Goal: Information Seeking & Learning: Learn about a topic

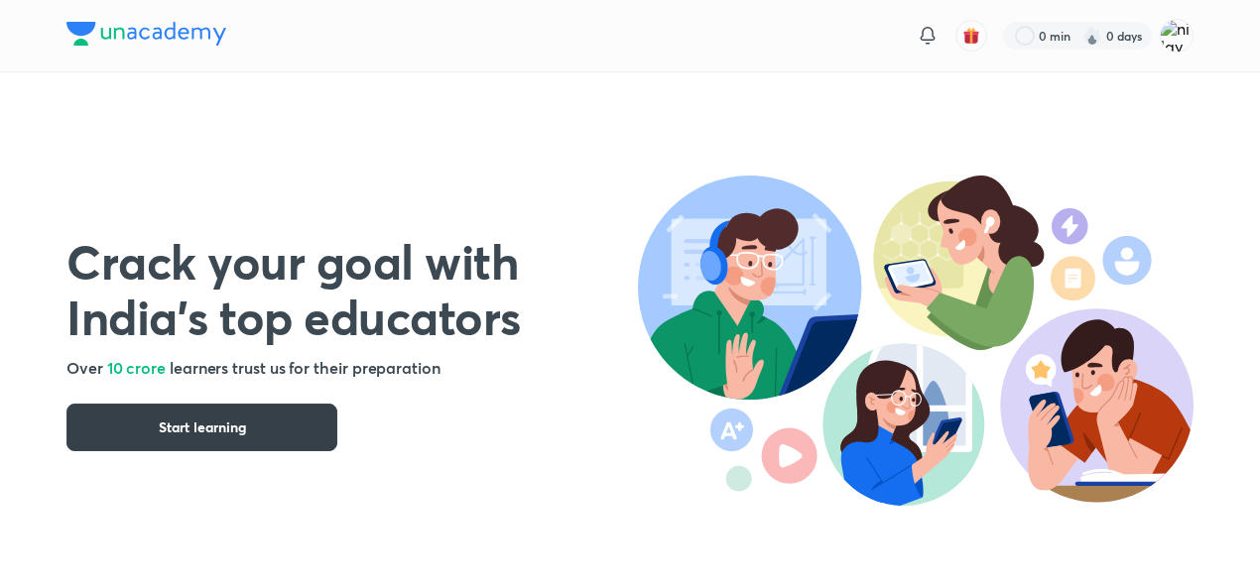
click at [256, 442] on button "Start learning" at bounding box center [201, 428] width 271 height 48
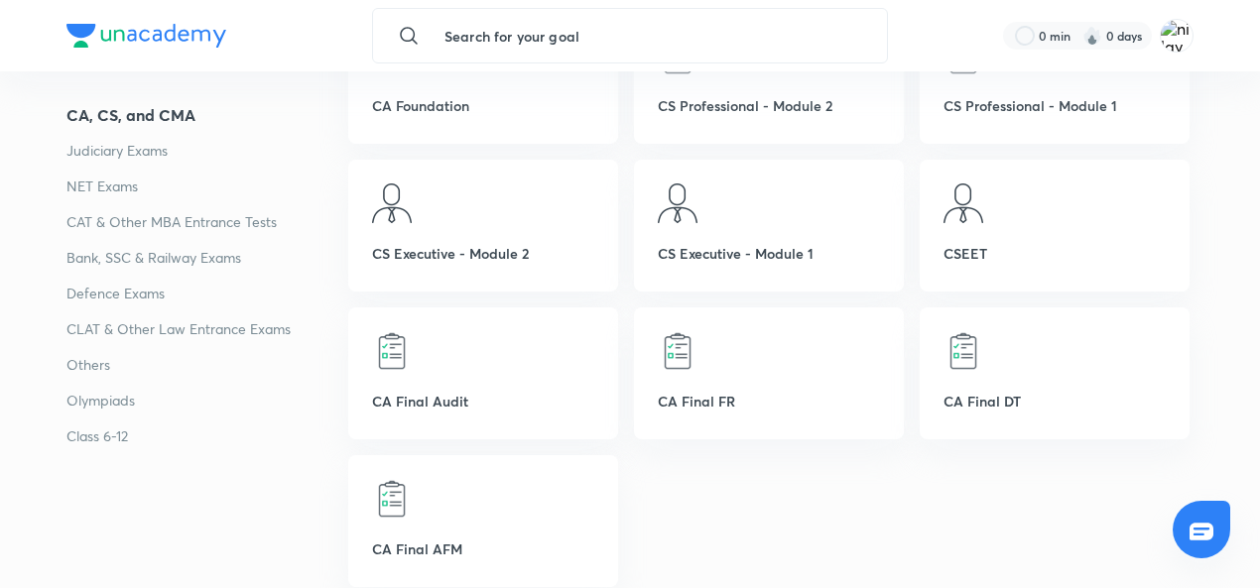
scroll to position [123, 0]
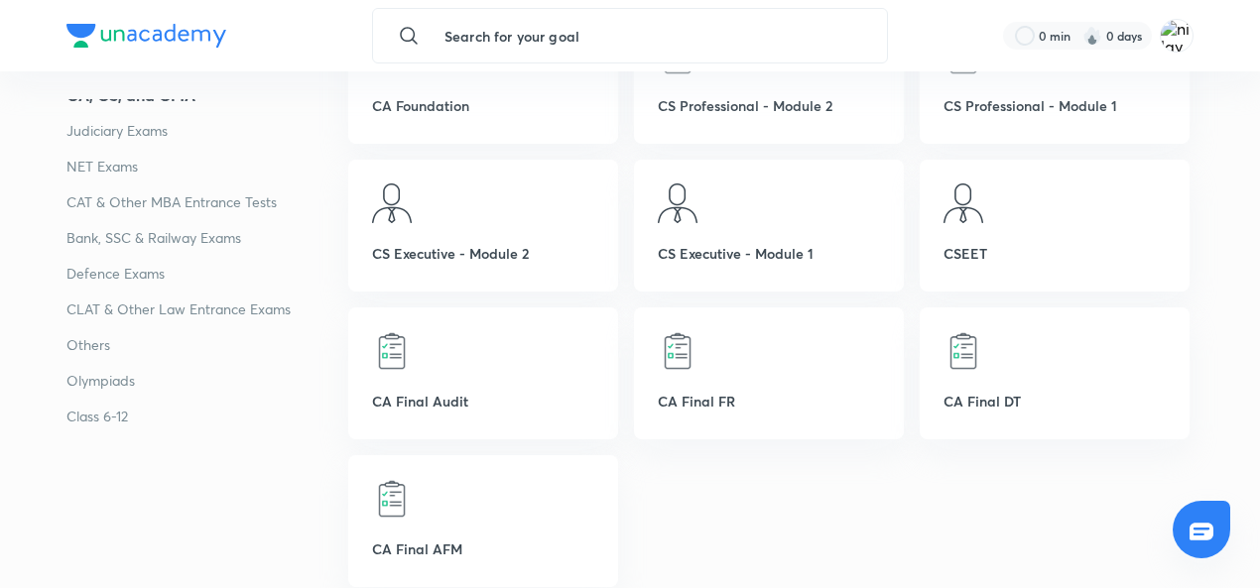
click at [124, 229] on p "Bank, SSC & Railway Exams" at bounding box center [207, 238] width 282 height 24
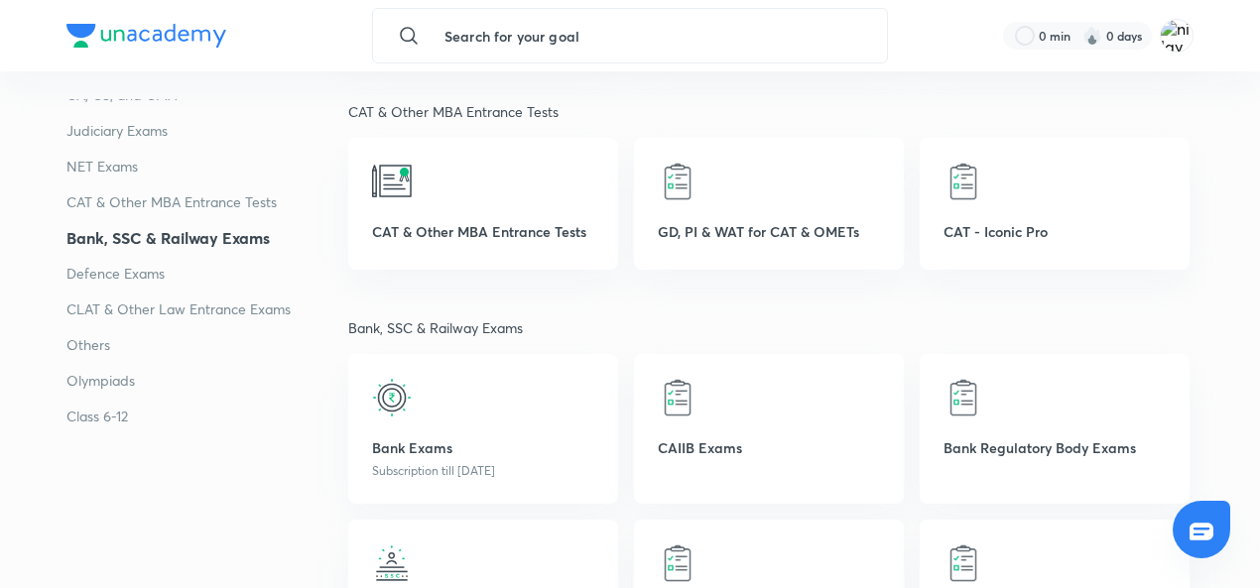
scroll to position [3233, 0]
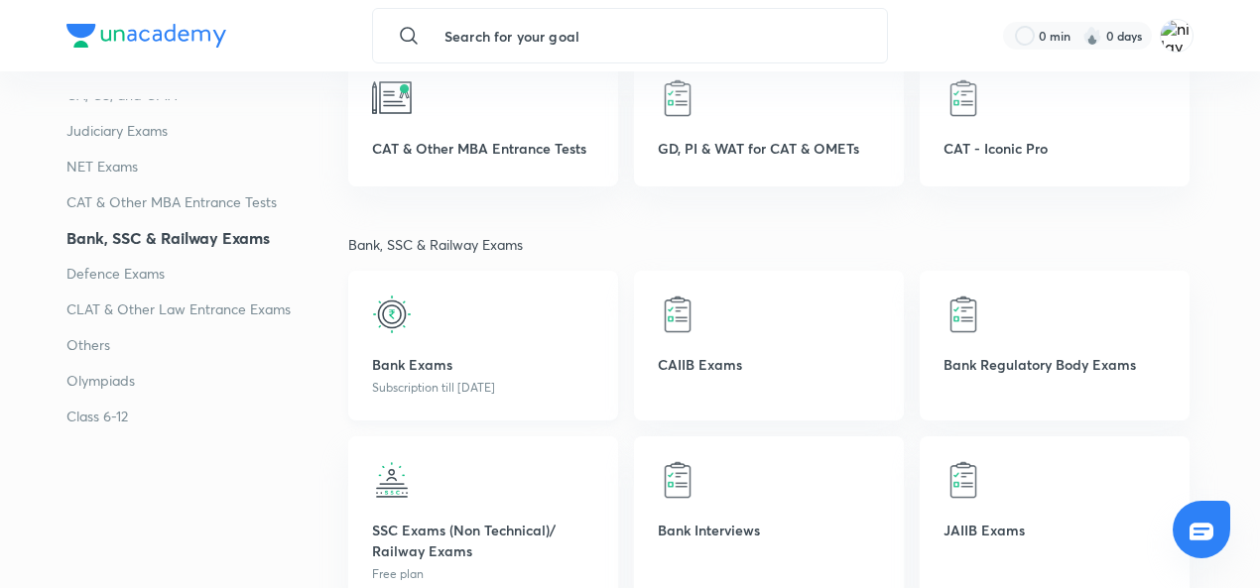
click at [451, 334] on div "Bank Exams Subscription till 7 Mar 2027" at bounding box center [483, 346] width 270 height 150
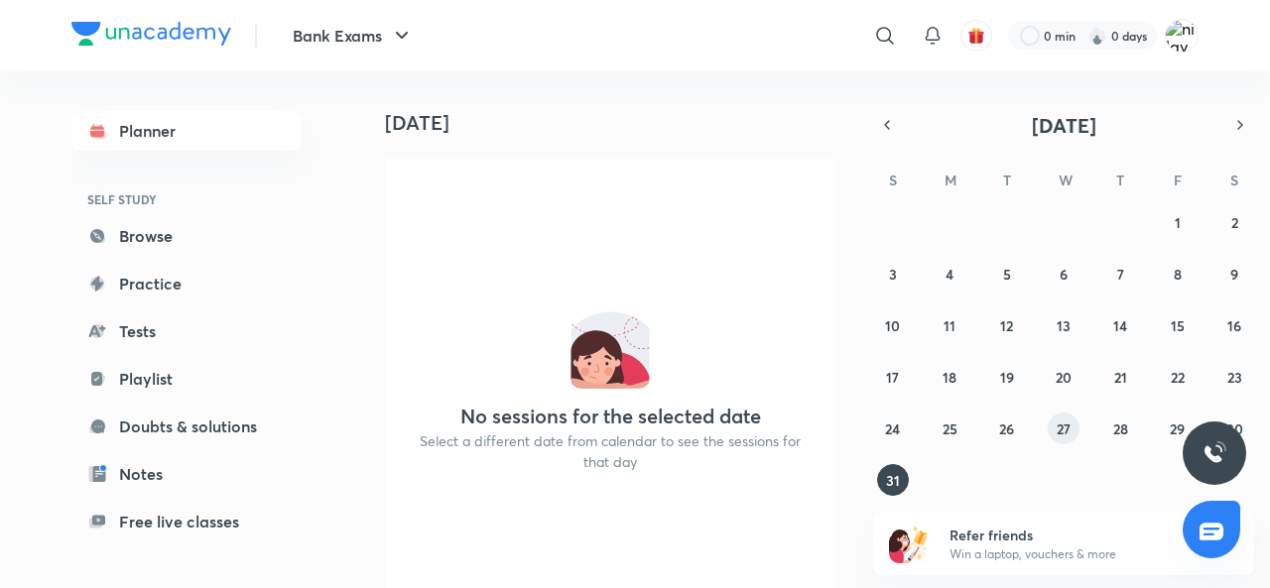
click at [1052, 420] on button "27" at bounding box center [1064, 429] width 32 height 32
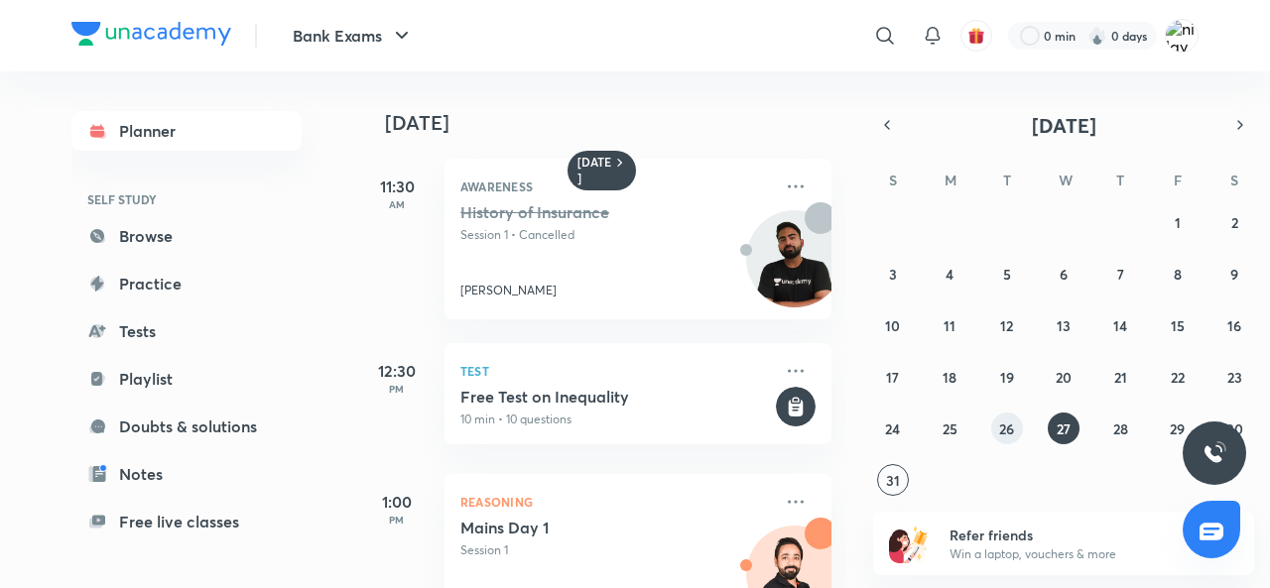
click at [1000, 434] on abbr "26" at bounding box center [1006, 429] width 15 height 19
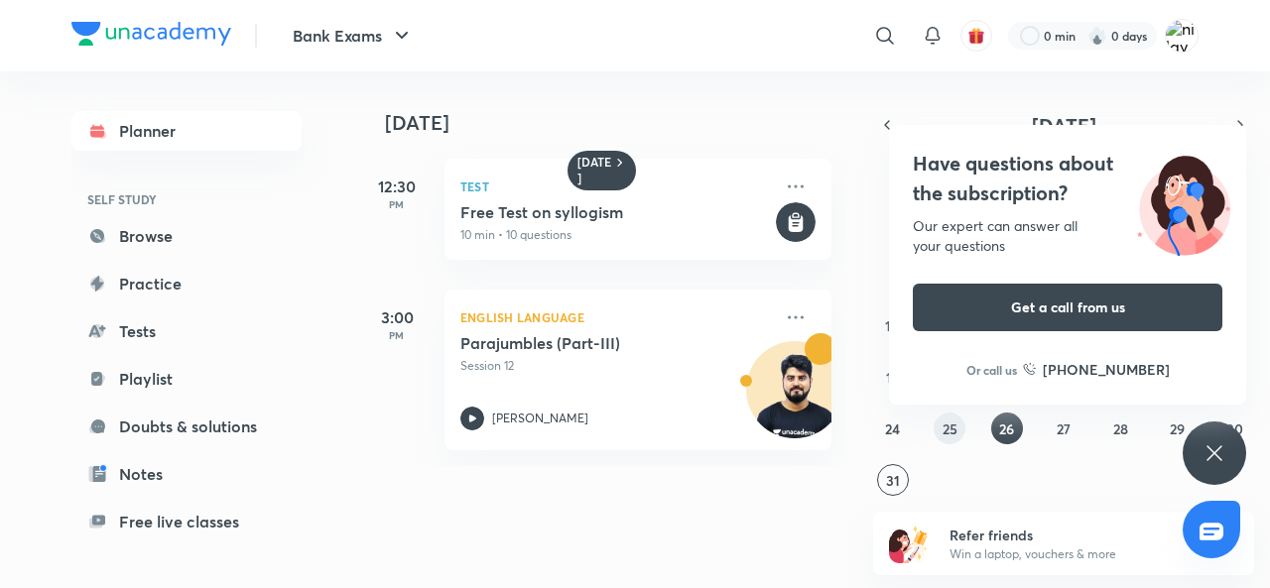
click at [940, 432] on button "25" at bounding box center [950, 429] width 32 height 32
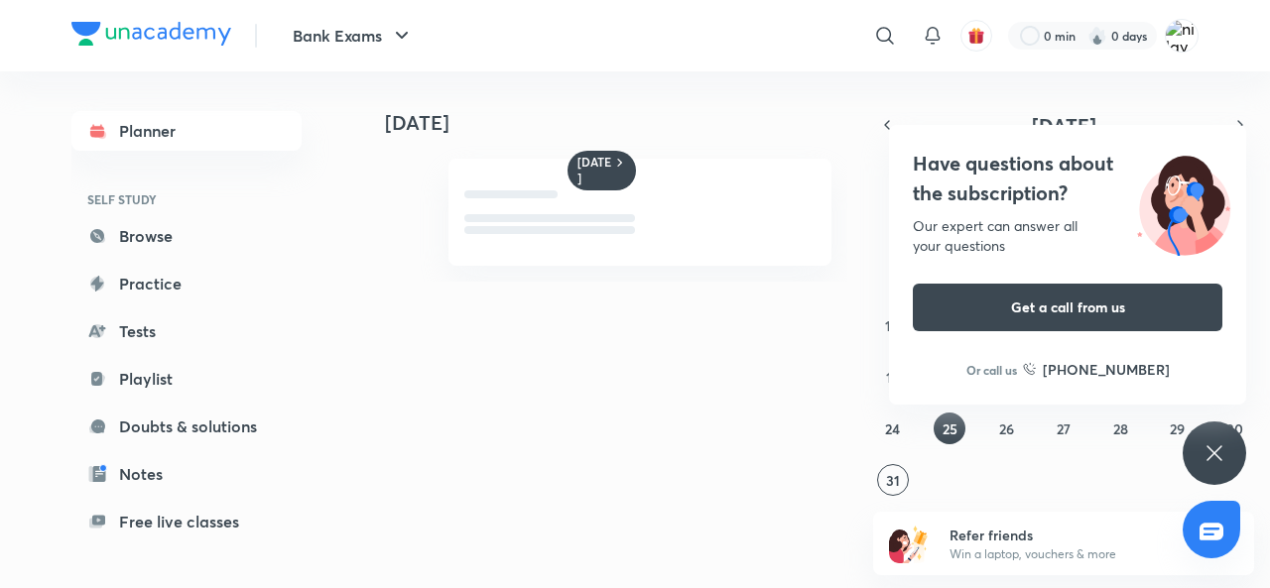
click at [1217, 470] on div "Have questions about the subscription? Our expert can answer all your questions…" at bounding box center [1215, 454] width 64 height 64
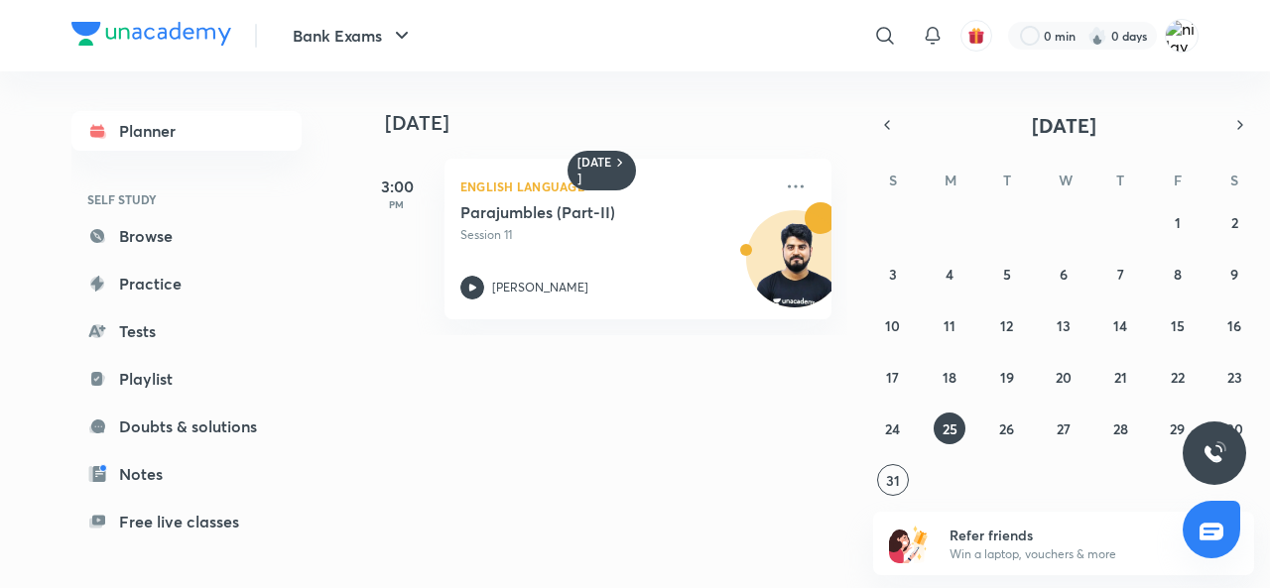
click at [1103, 433] on div "27 28 29 30 31 1 2 3 4 5 6 7 8 9 10 11 12 13 14 15 16 17 18 19 20 21 22 23 24 2…" at bounding box center [1063, 351] width 381 height 290
click at [1121, 437] on abbr "28" at bounding box center [1120, 429] width 15 height 19
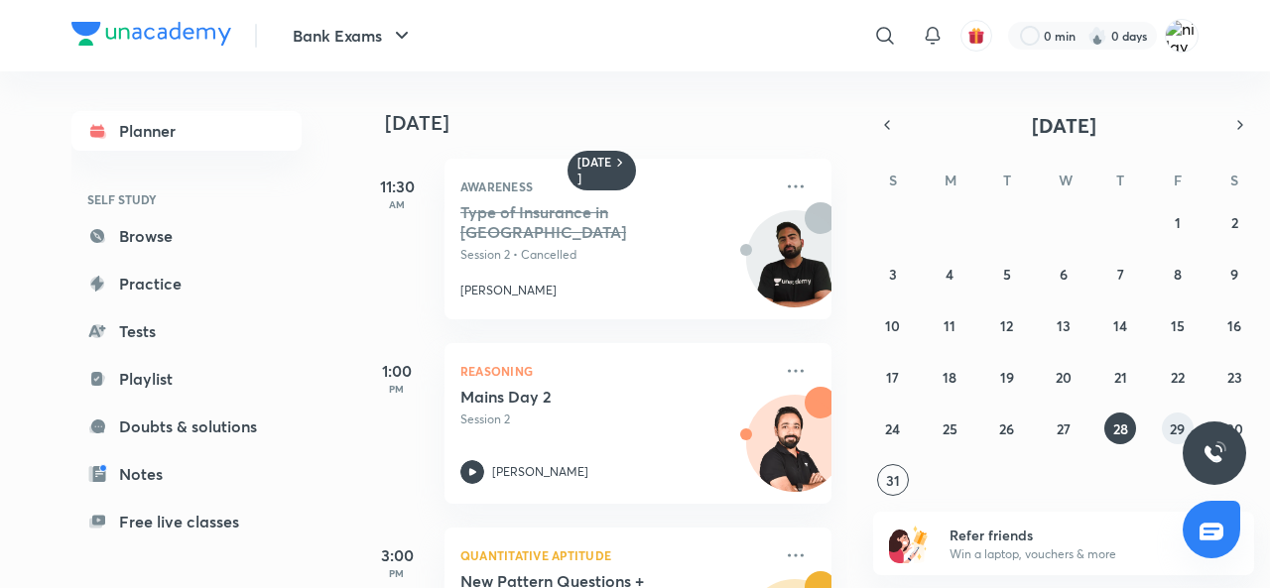
click at [1166, 427] on button "29" at bounding box center [1178, 429] width 32 height 32
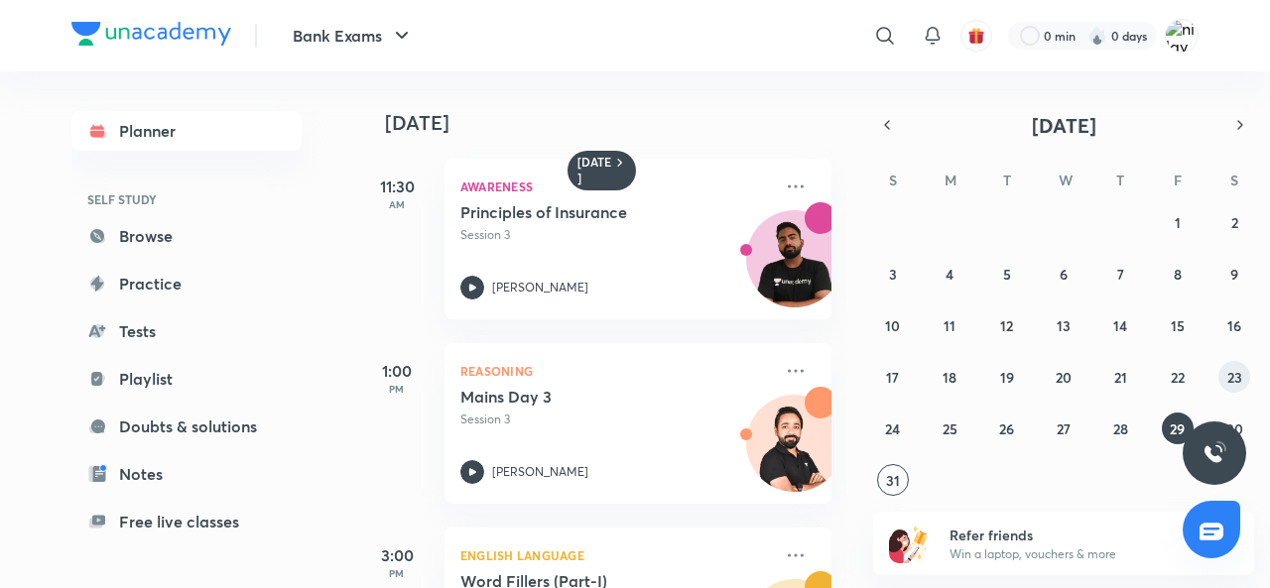
click at [1232, 375] on abbr "23" at bounding box center [1234, 377] width 15 height 19
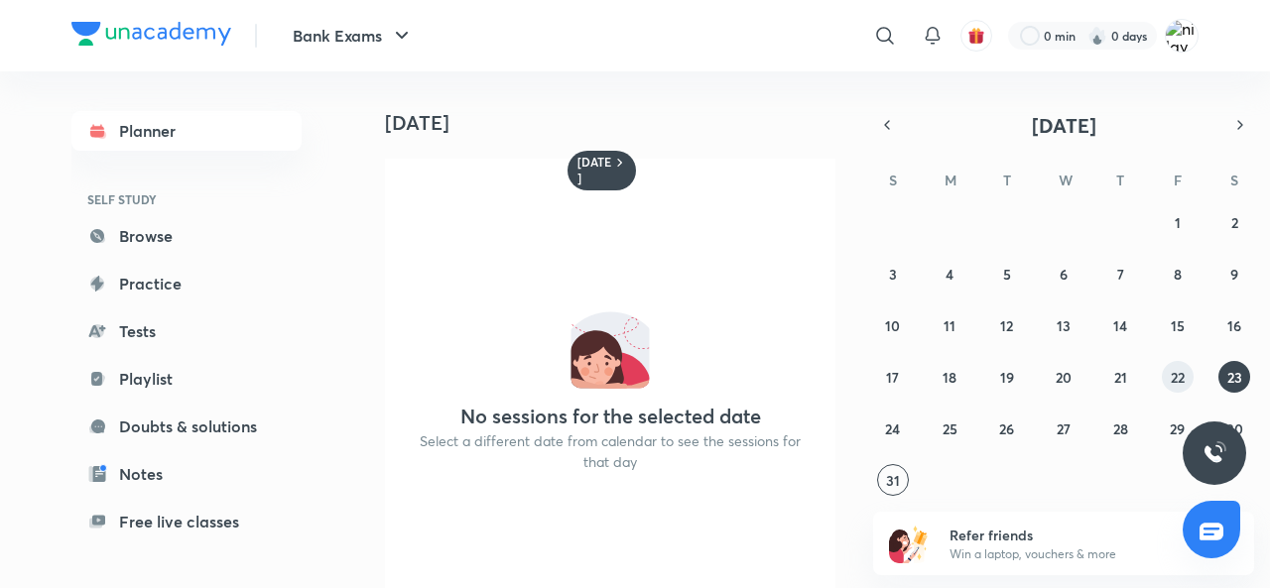
click at [1177, 366] on button "22" at bounding box center [1178, 377] width 32 height 32
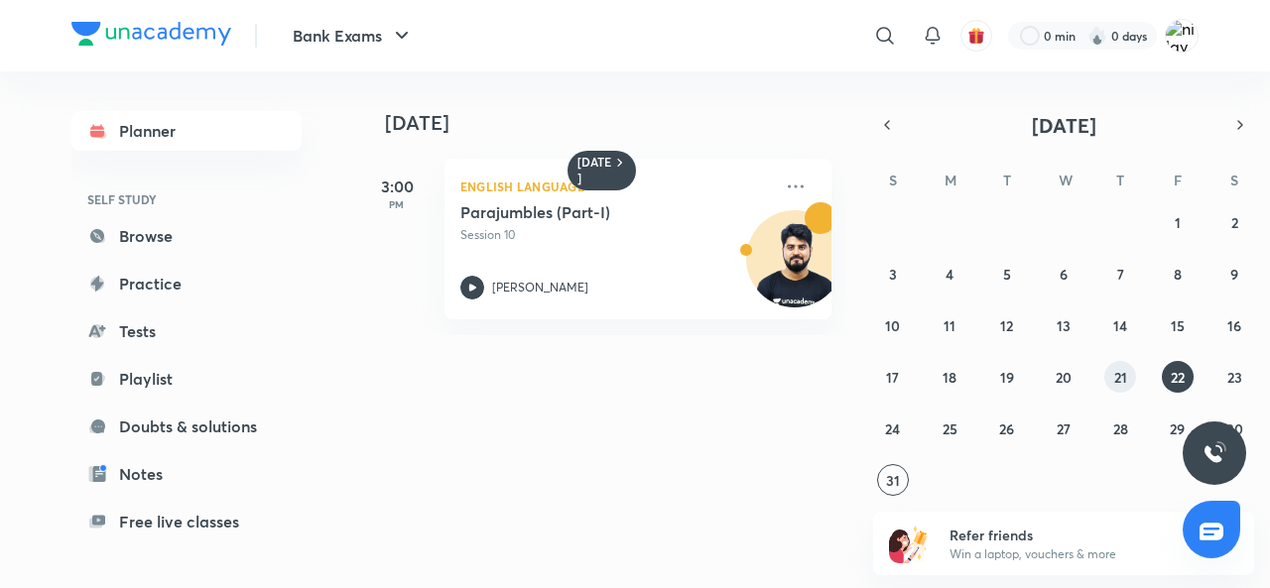
click at [1106, 378] on button "21" at bounding box center [1120, 377] width 32 height 32
click at [1000, 382] on abbr "19" at bounding box center [1007, 377] width 14 height 19
click at [946, 384] on abbr "18" at bounding box center [950, 377] width 14 height 19
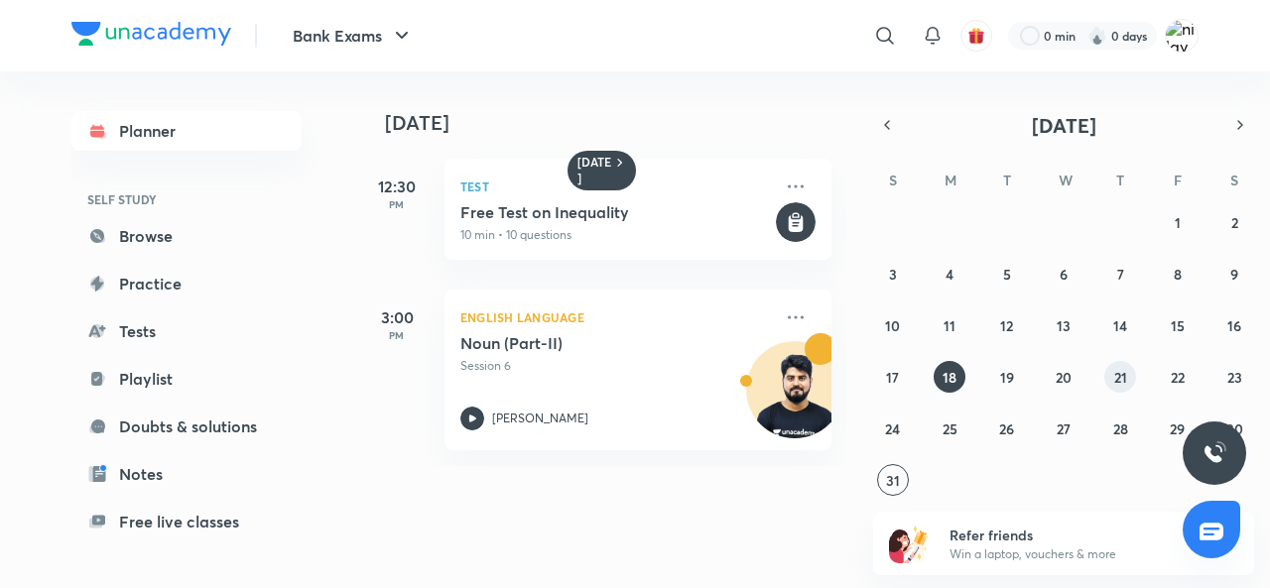
click at [1118, 375] on abbr "21" at bounding box center [1120, 377] width 13 height 19
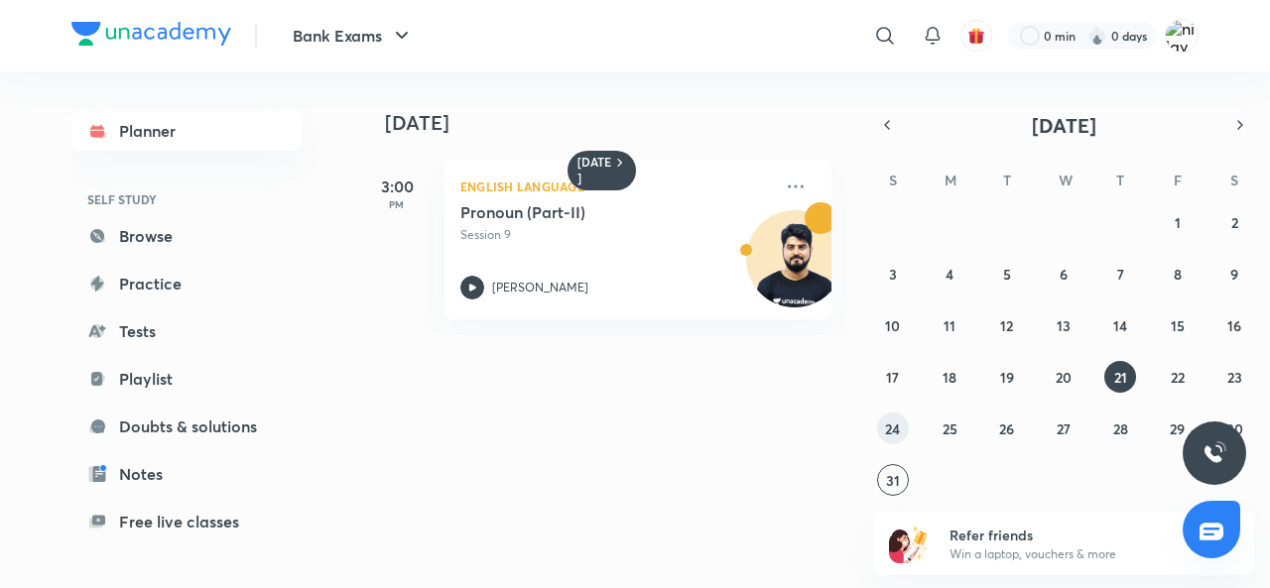
click at [892, 426] on abbr "24" at bounding box center [892, 429] width 15 height 19
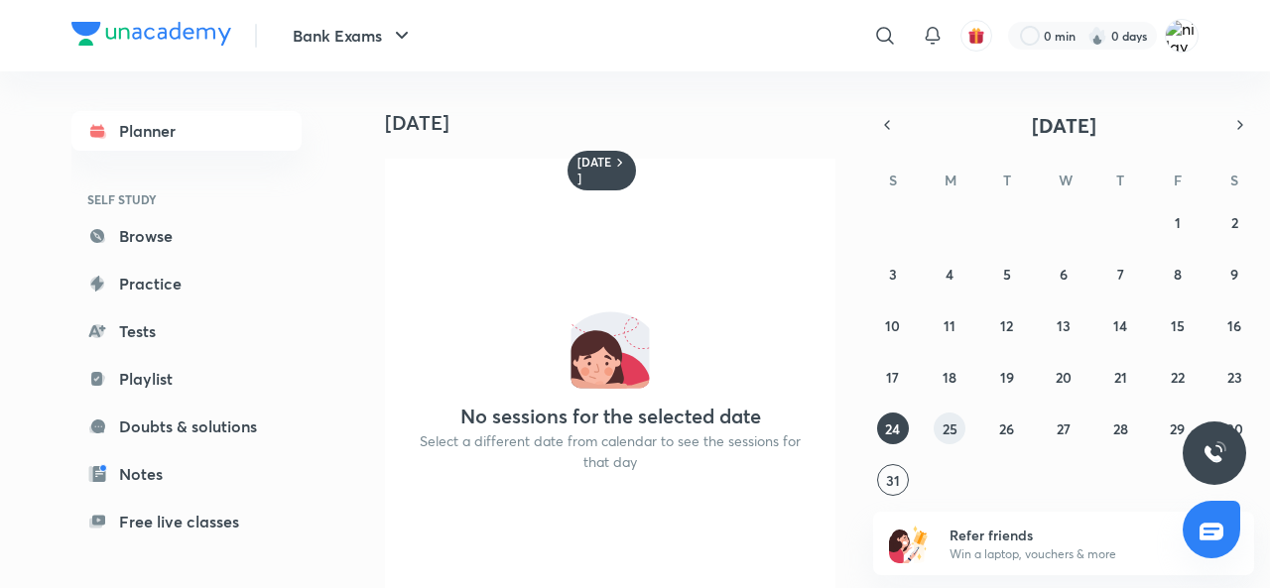
click at [954, 420] on abbr "25" at bounding box center [950, 429] width 15 height 19
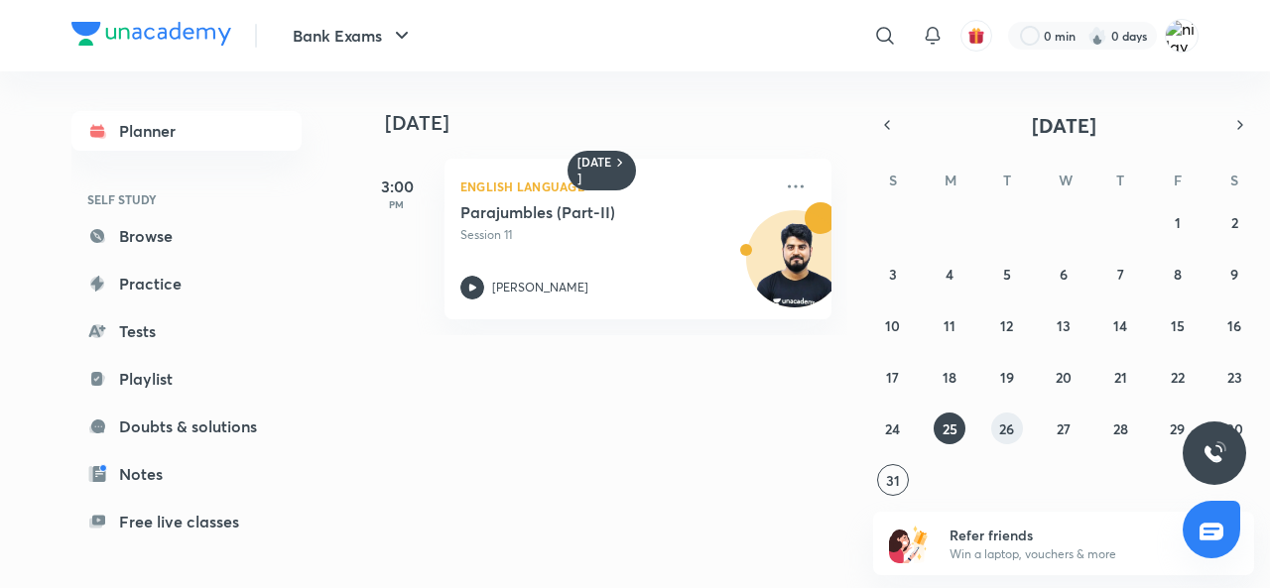
click at [1013, 421] on abbr "26" at bounding box center [1006, 429] width 15 height 19
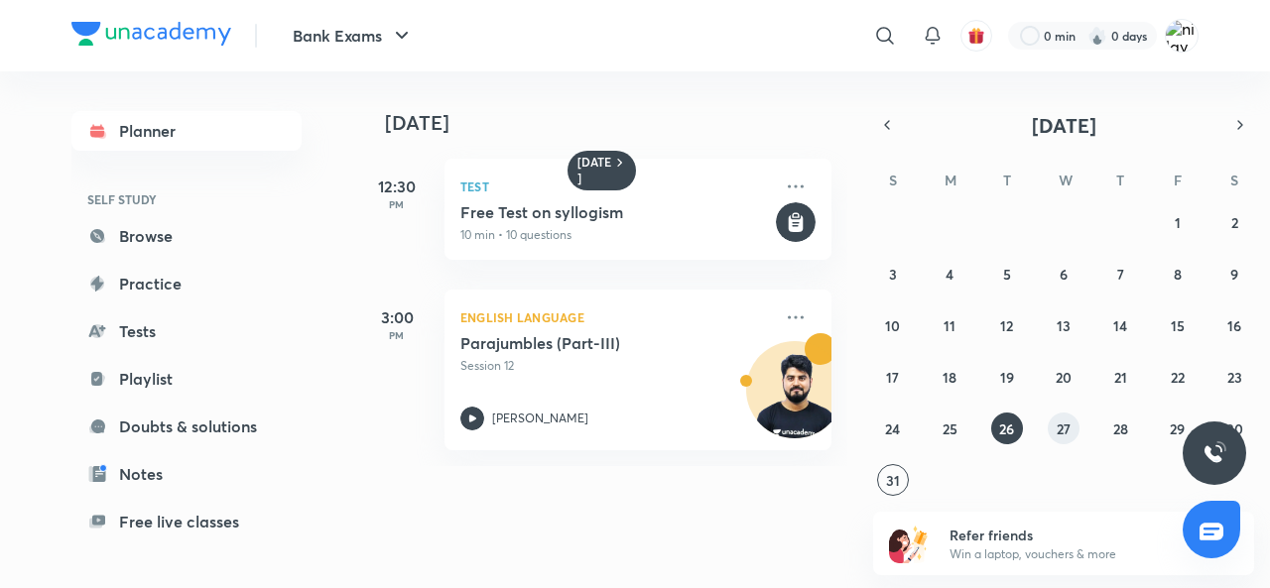
click at [1071, 436] on button "27" at bounding box center [1064, 429] width 32 height 32
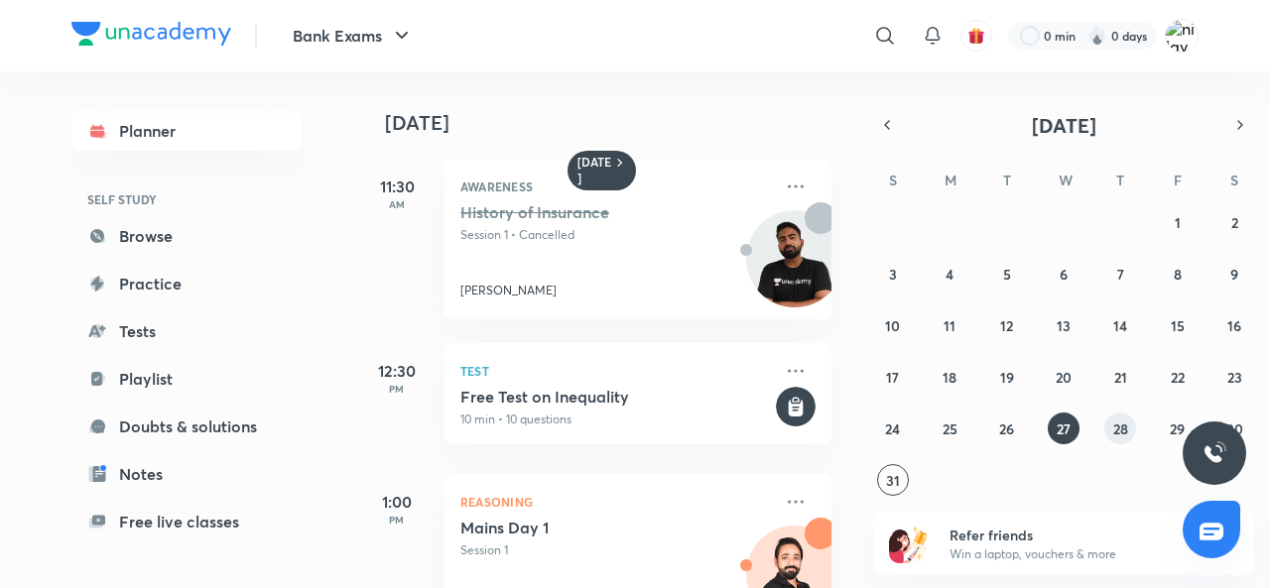
click at [1117, 424] on abbr "28" at bounding box center [1120, 429] width 15 height 19
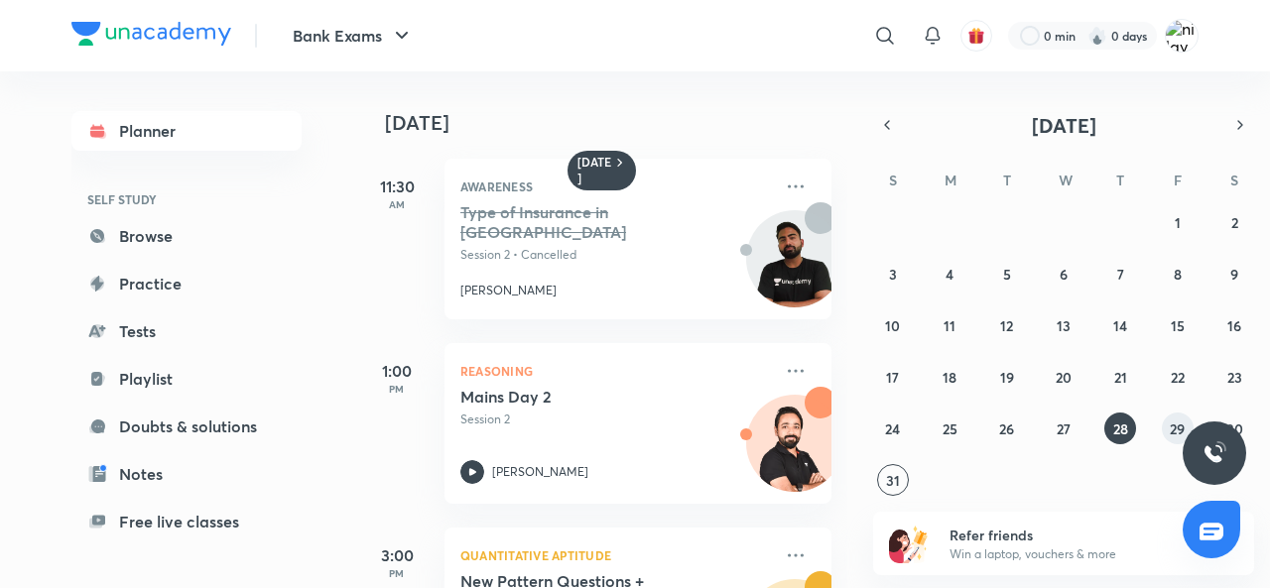
click at [1173, 420] on abbr "29" at bounding box center [1177, 429] width 15 height 19
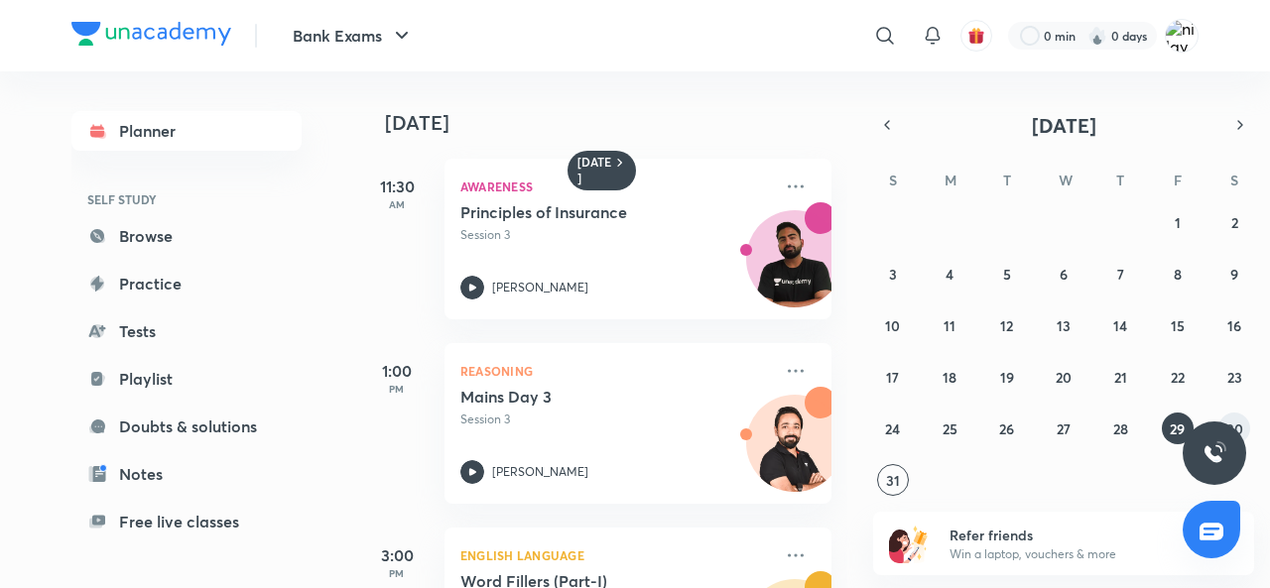
click at [1233, 418] on button "30" at bounding box center [1235, 429] width 32 height 32
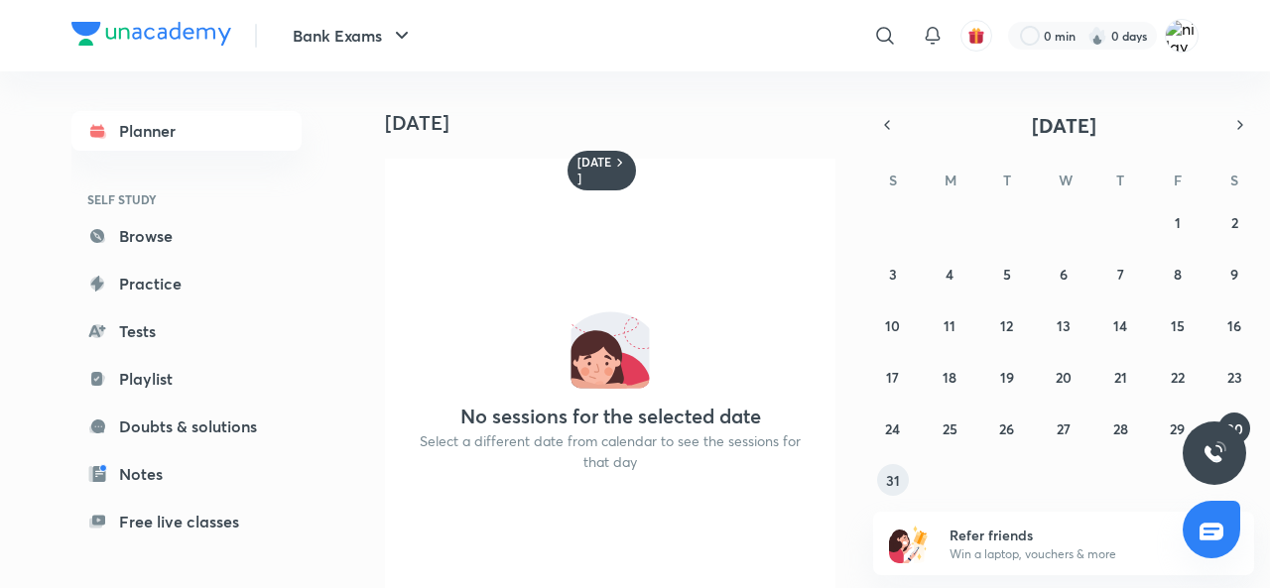
click at [886, 484] on abbr "31" at bounding box center [893, 480] width 14 height 19
click at [1125, 416] on button "28" at bounding box center [1120, 429] width 32 height 32
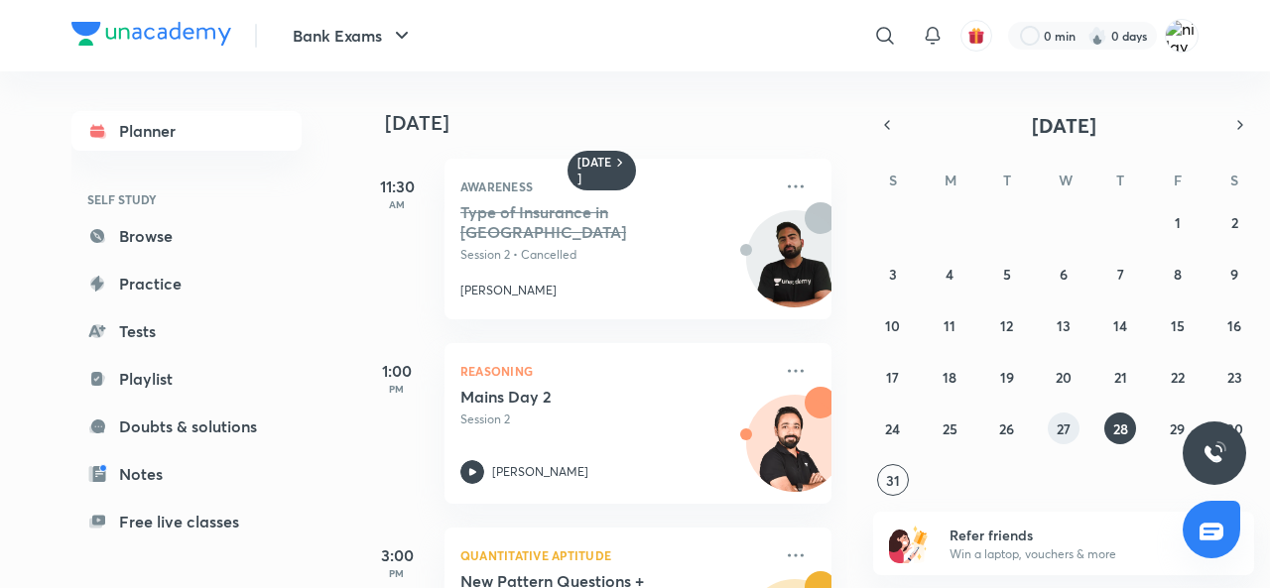
click at [1056, 438] on button "27" at bounding box center [1064, 429] width 32 height 32
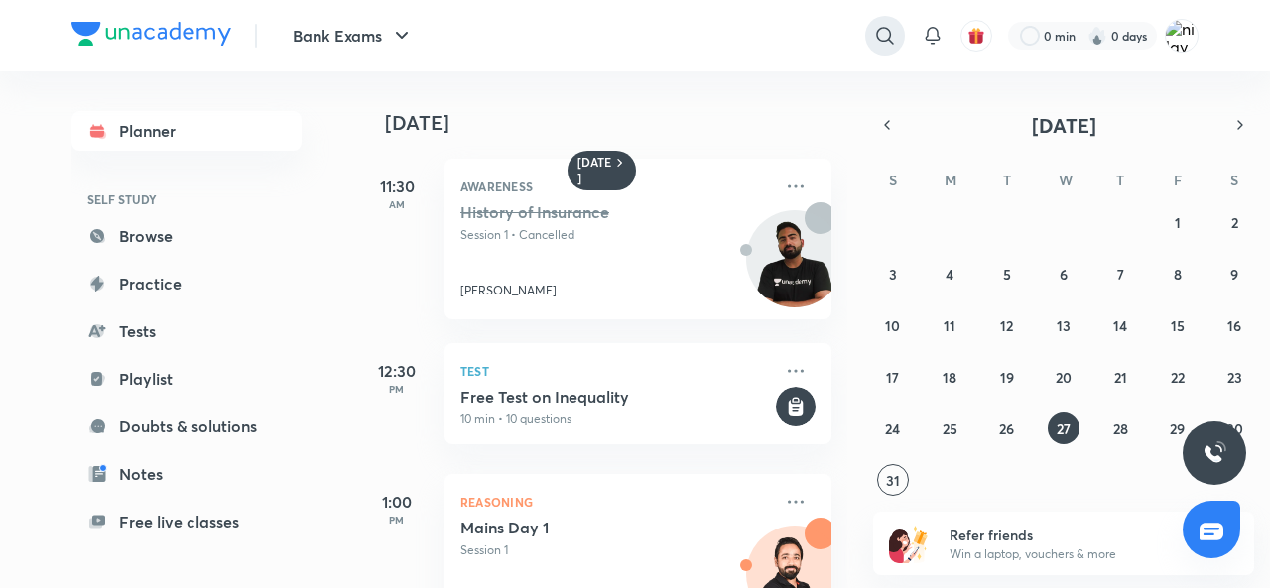
click at [880, 34] on icon at bounding box center [885, 36] width 24 height 24
type input "history of insurance"
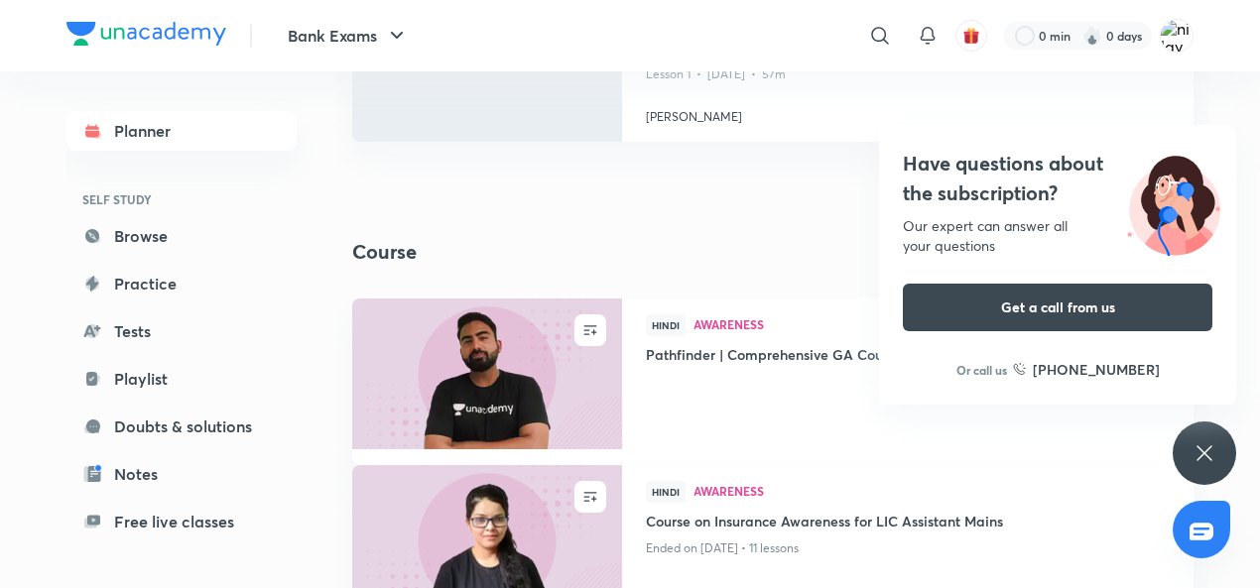
scroll to position [536, 0]
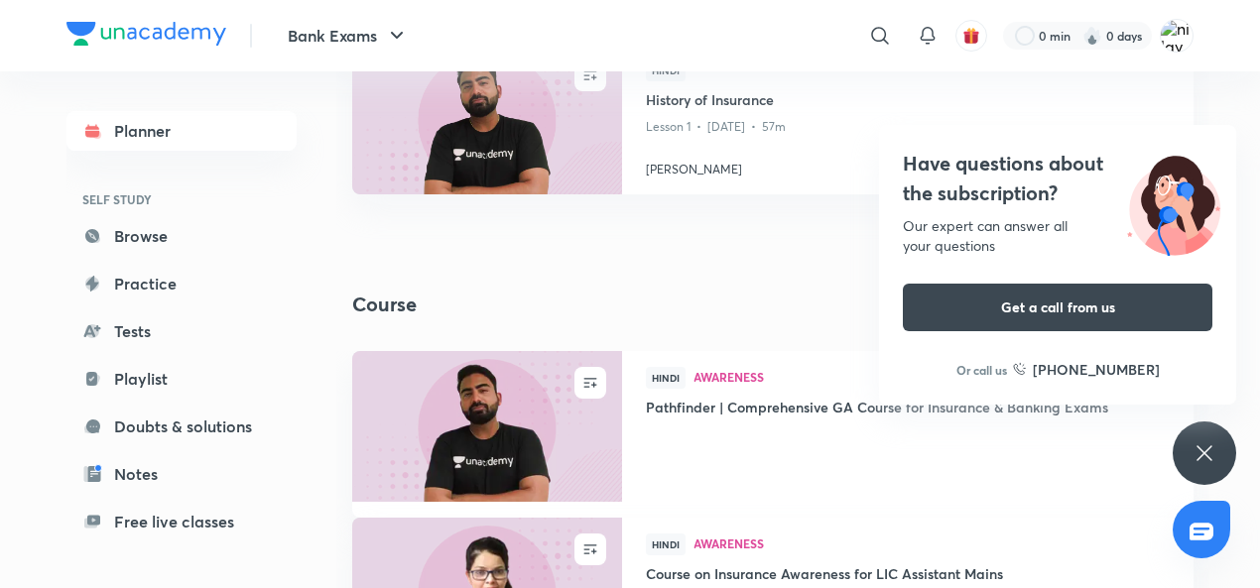
click at [1219, 444] on div "Have questions about the subscription? Our expert can answer all your questions…" at bounding box center [1205, 454] width 64 height 64
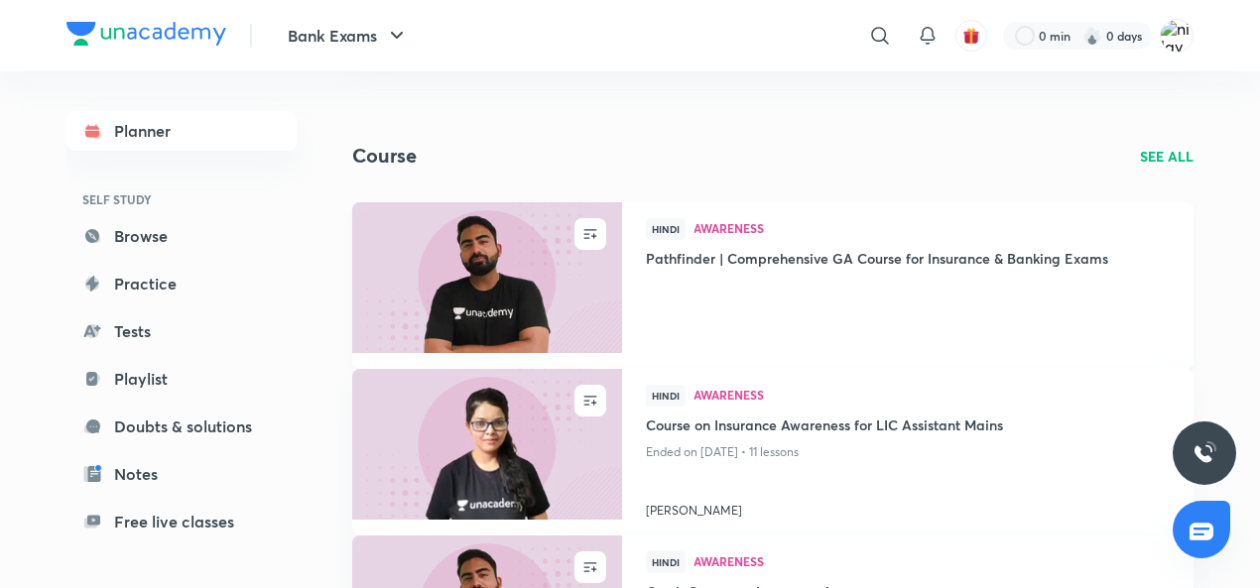
scroll to position [834, 0]
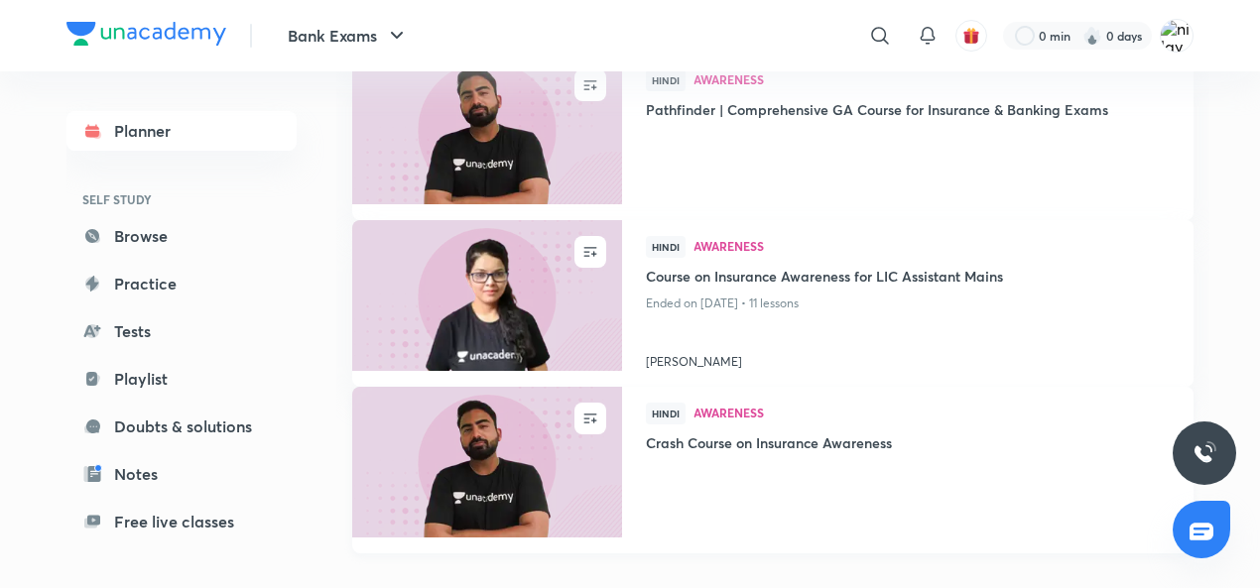
click at [389, 448] on img at bounding box center [486, 462] width 275 height 154
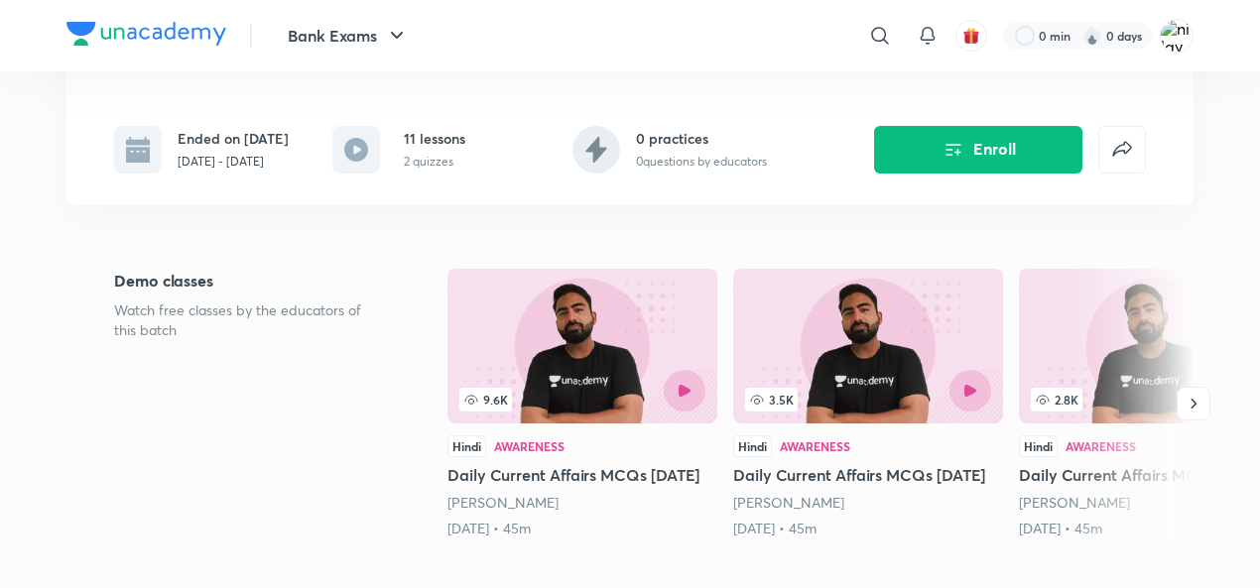
scroll to position [397, 0]
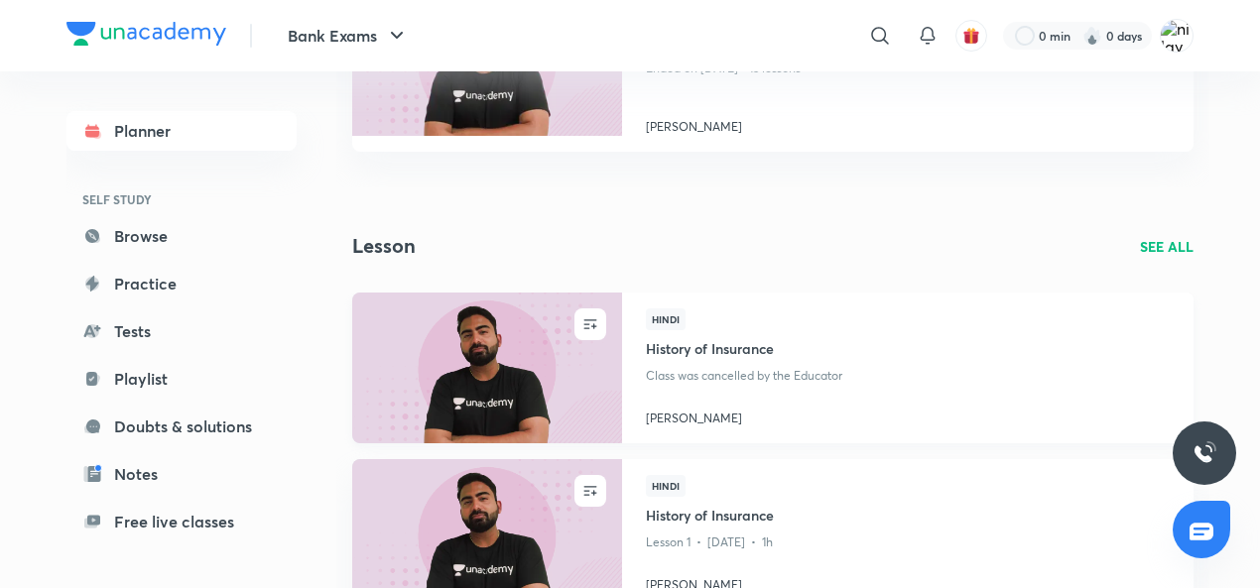
scroll to position [595, 0]
click at [489, 380] on img at bounding box center [486, 367] width 275 height 154
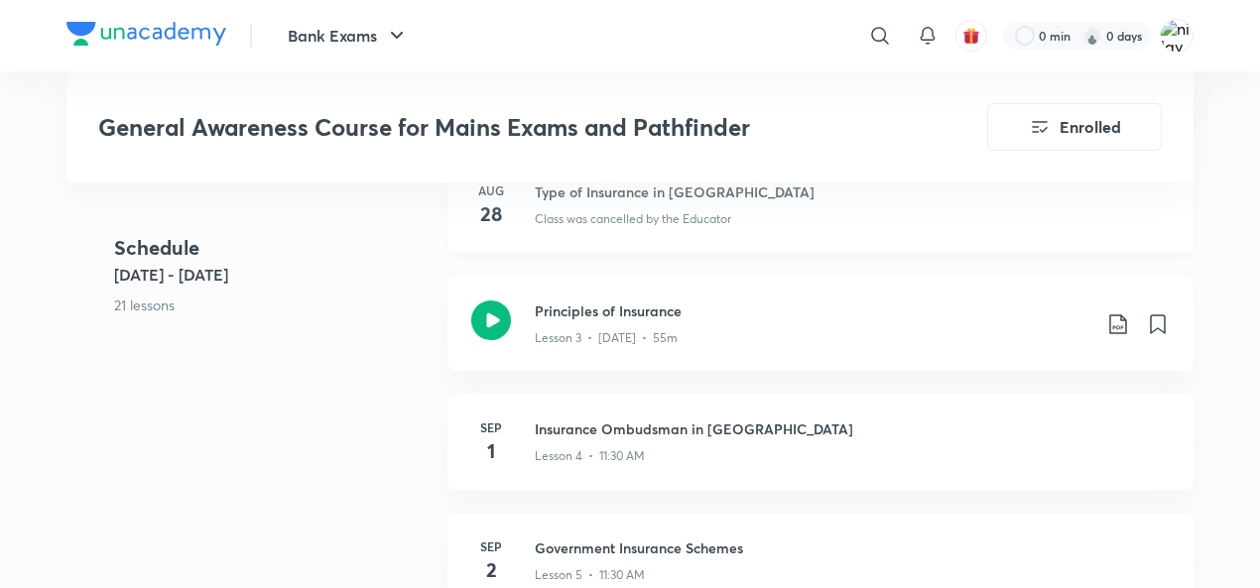
scroll to position [992, 0]
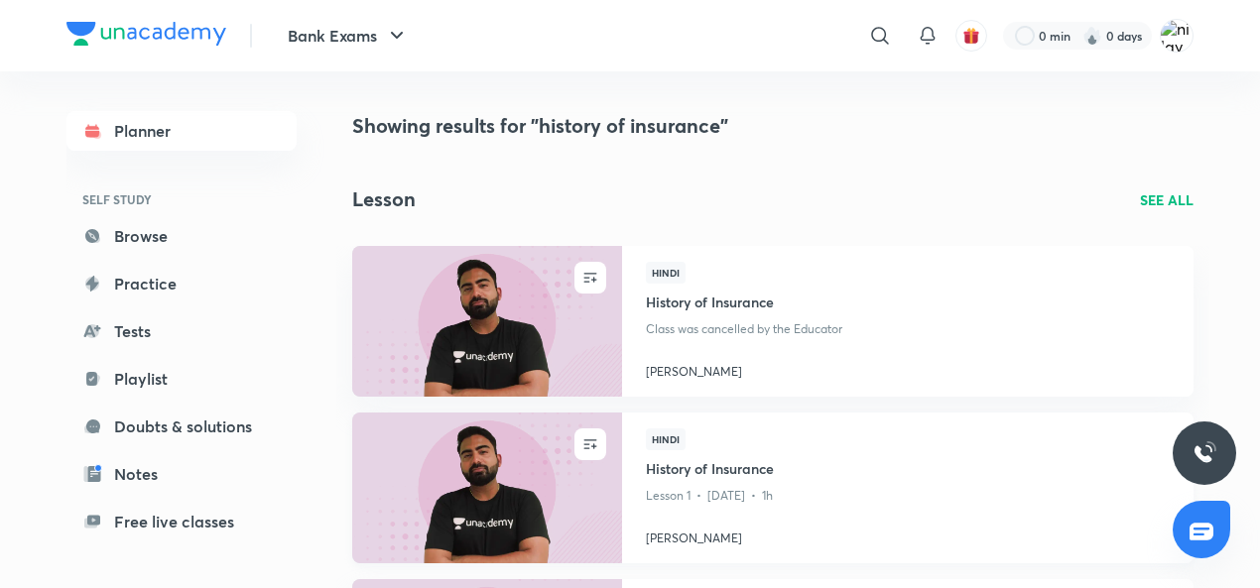
click at [518, 489] on img at bounding box center [486, 488] width 275 height 154
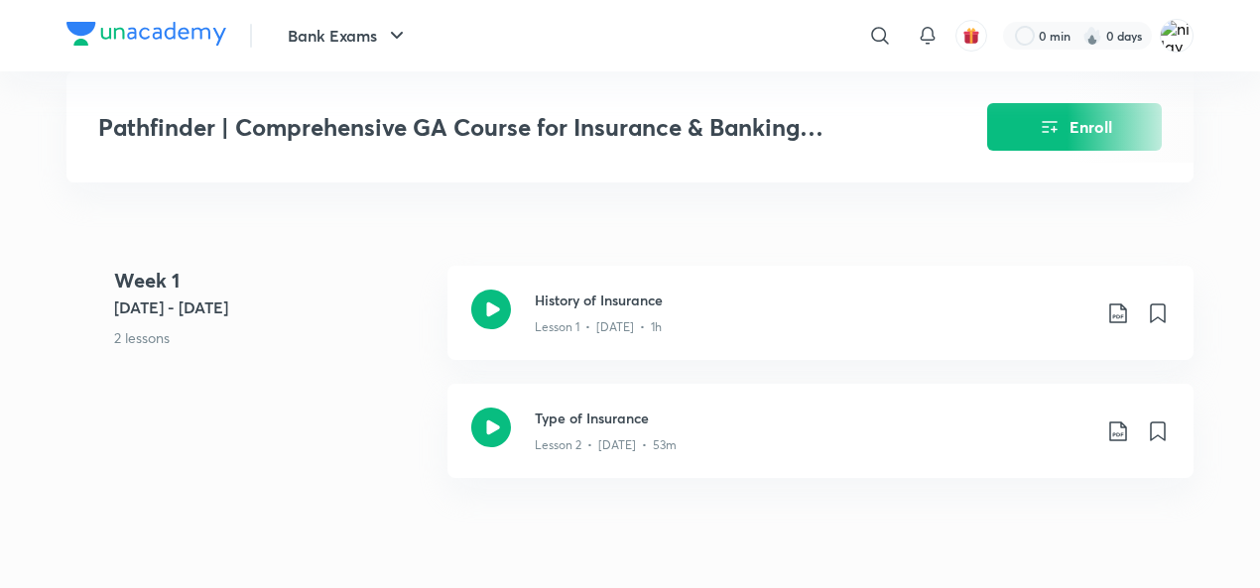
scroll to position [695, 0]
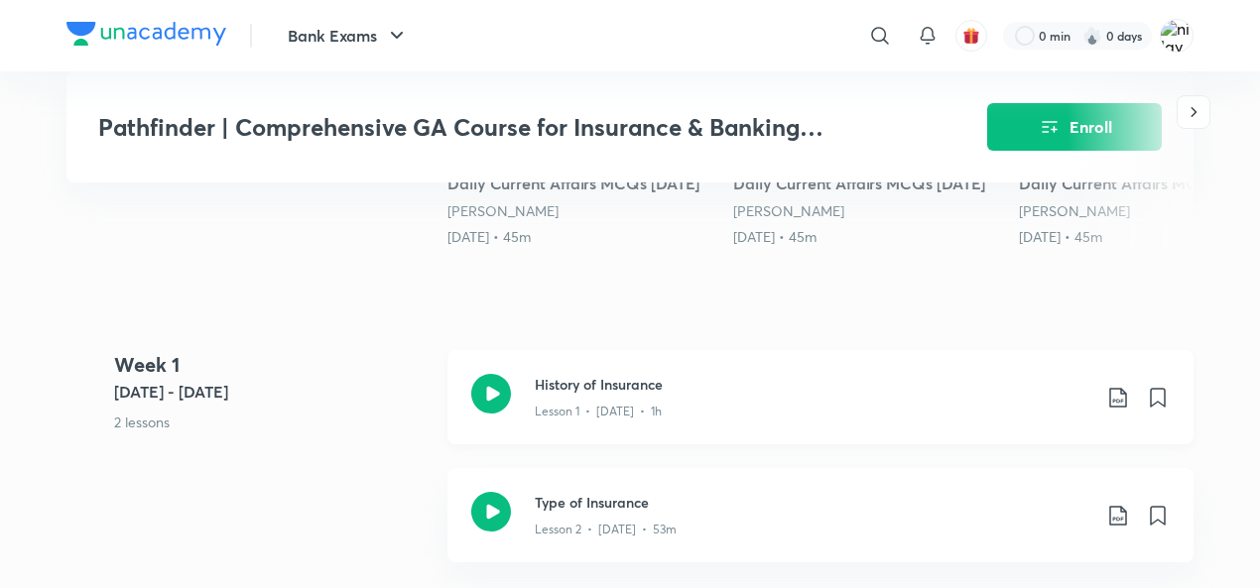
click at [680, 395] on h3 "History of Insurance" at bounding box center [813, 384] width 556 height 21
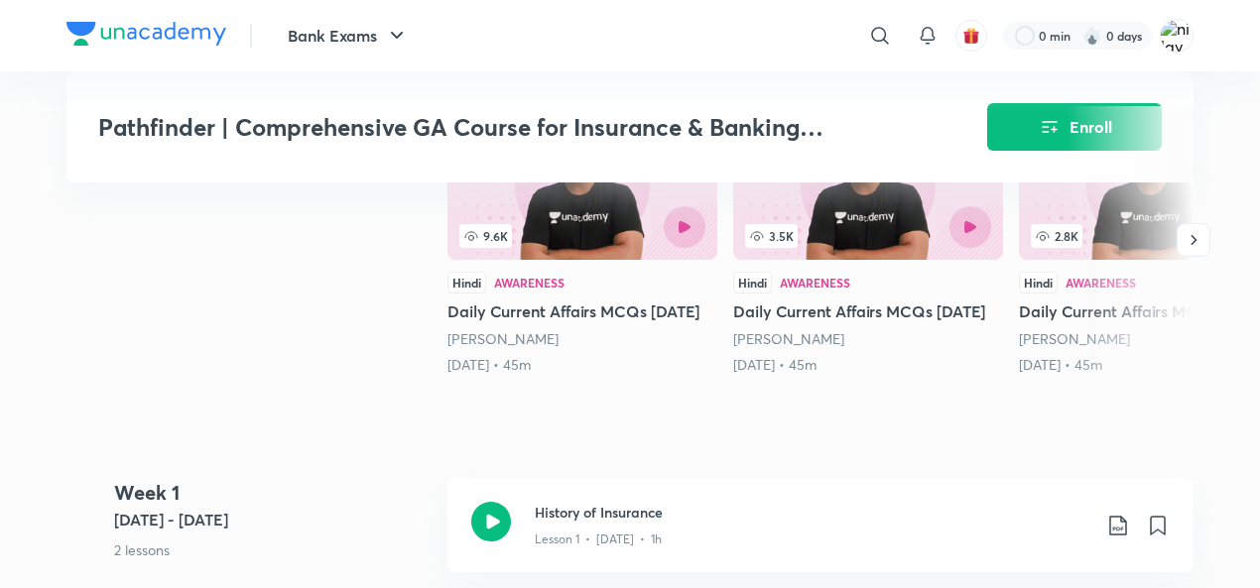
scroll to position [496, 0]
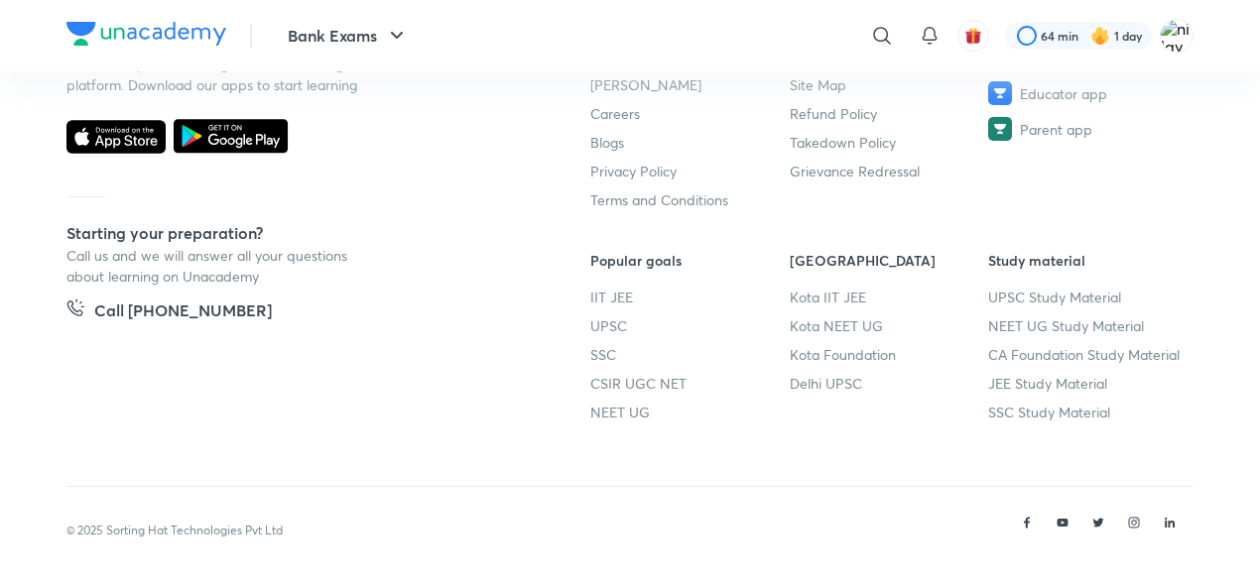
scroll to position [818, 0]
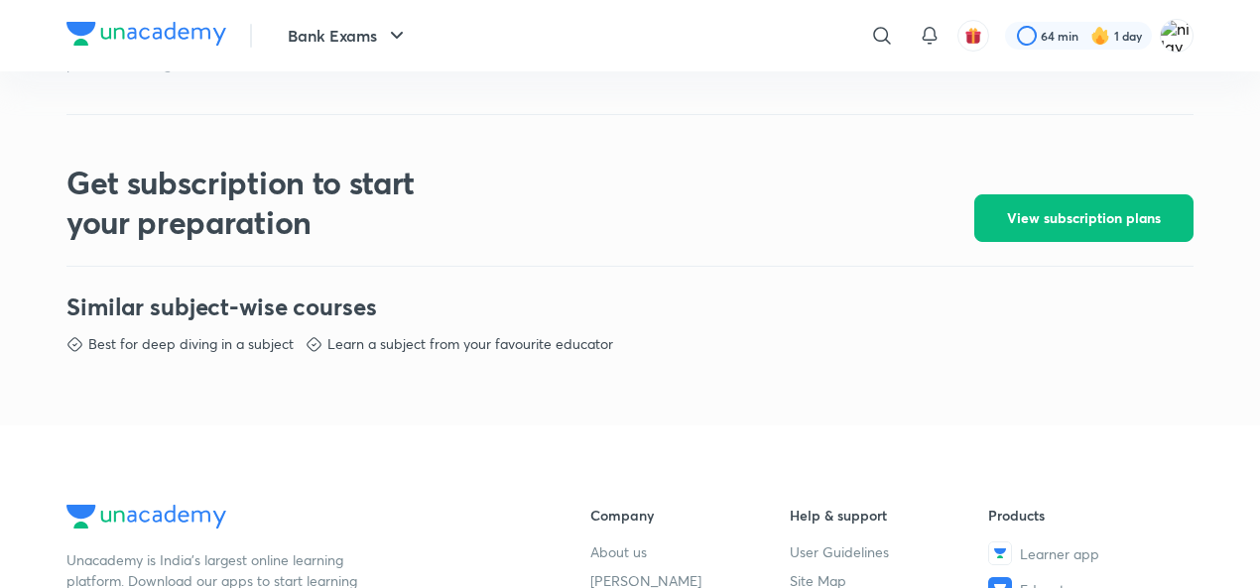
scroll to position [695, 0]
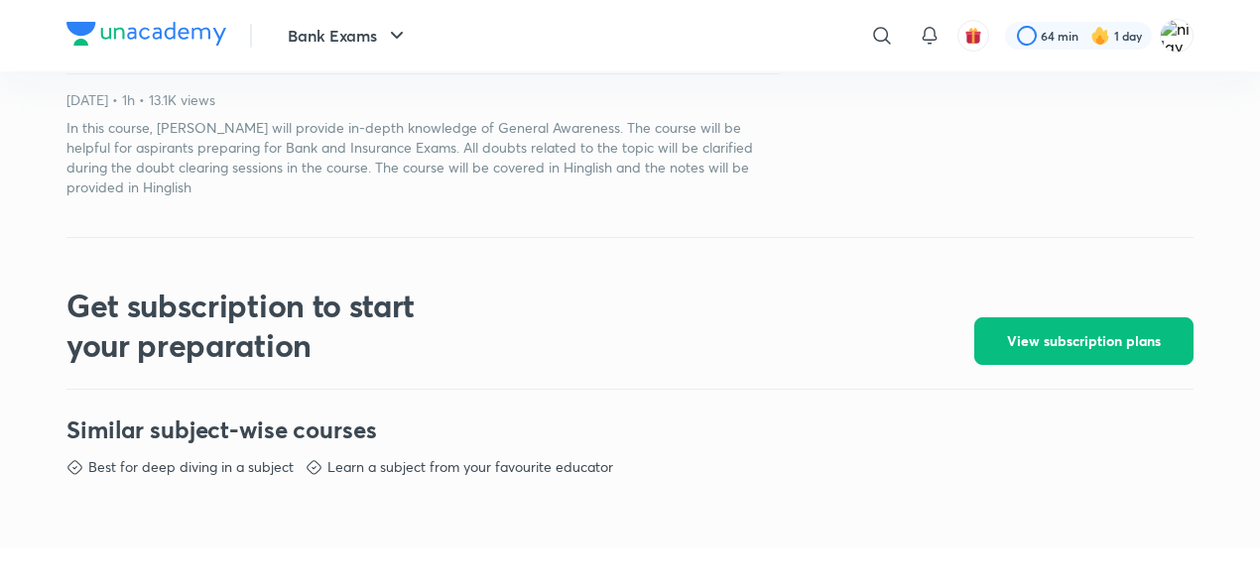
drag, startPoint x: 1217, startPoint y: 491, endPoint x: 861, endPoint y: 375, distance: 373.7
click at [1215, 490] on div "Bank Exams ​ 64 min 1 day Bank Exams Pathfinder | Comprehensive GA Course for I…" at bounding box center [630, 257] width 1260 height 1904
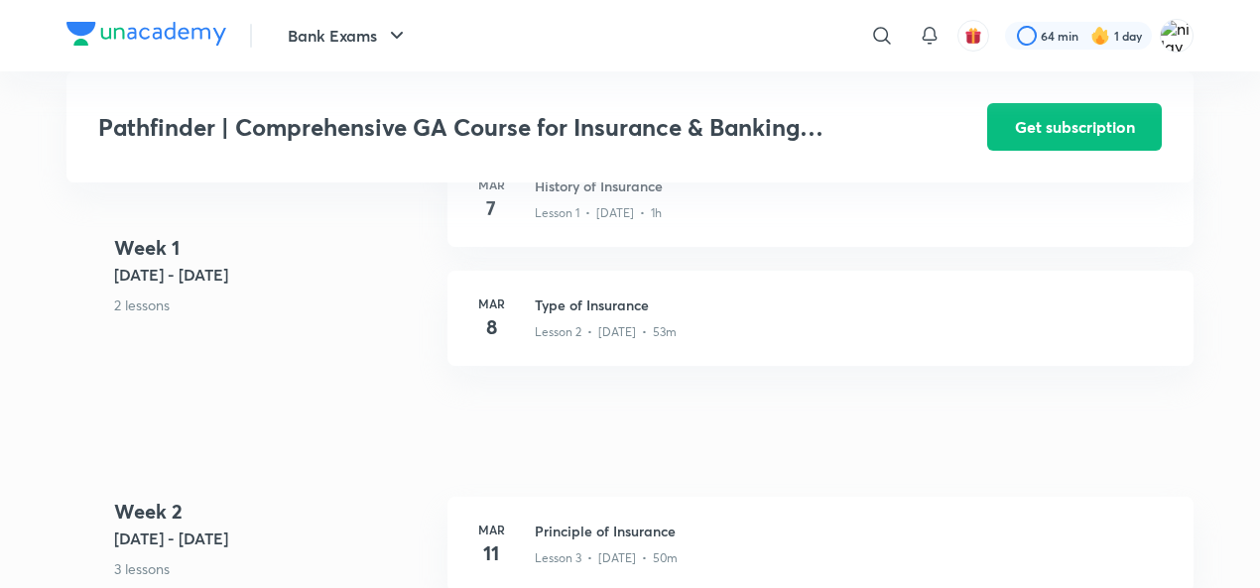
scroll to position [893, 0]
click at [640, 316] on h3 "Type of Insurance" at bounding box center [852, 305] width 635 height 21
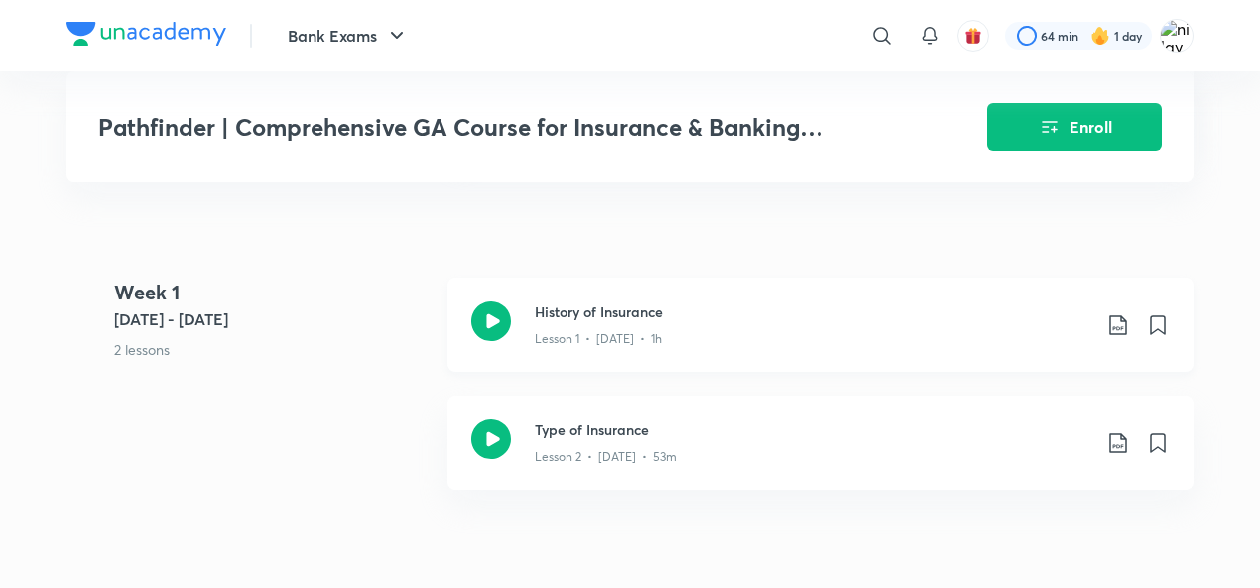
scroll to position [1092, 0]
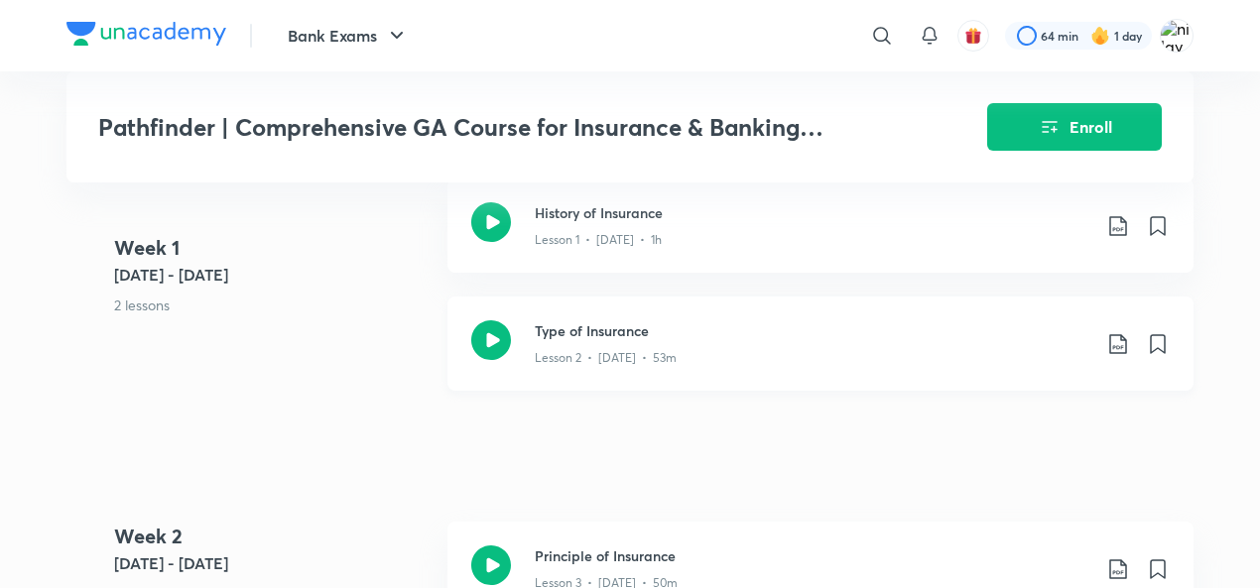
click at [501, 360] on icon at bounding box center [491, 341] width 40 height 40
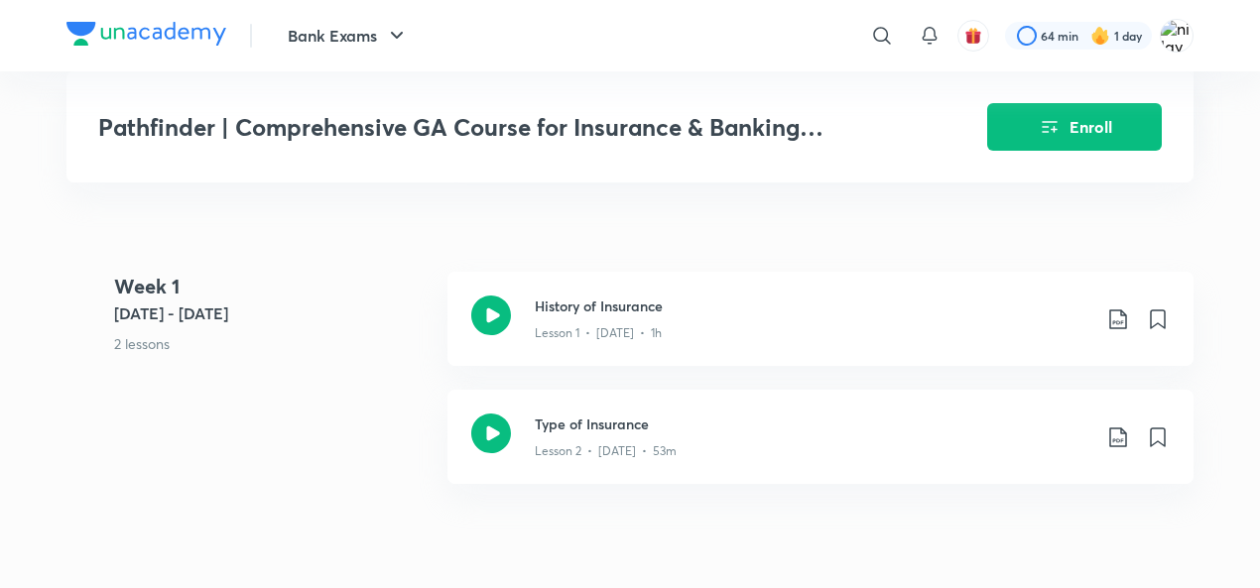
scroll to position [992, 0]
